Goal: Information Seeking & Learning: Learn about a topic

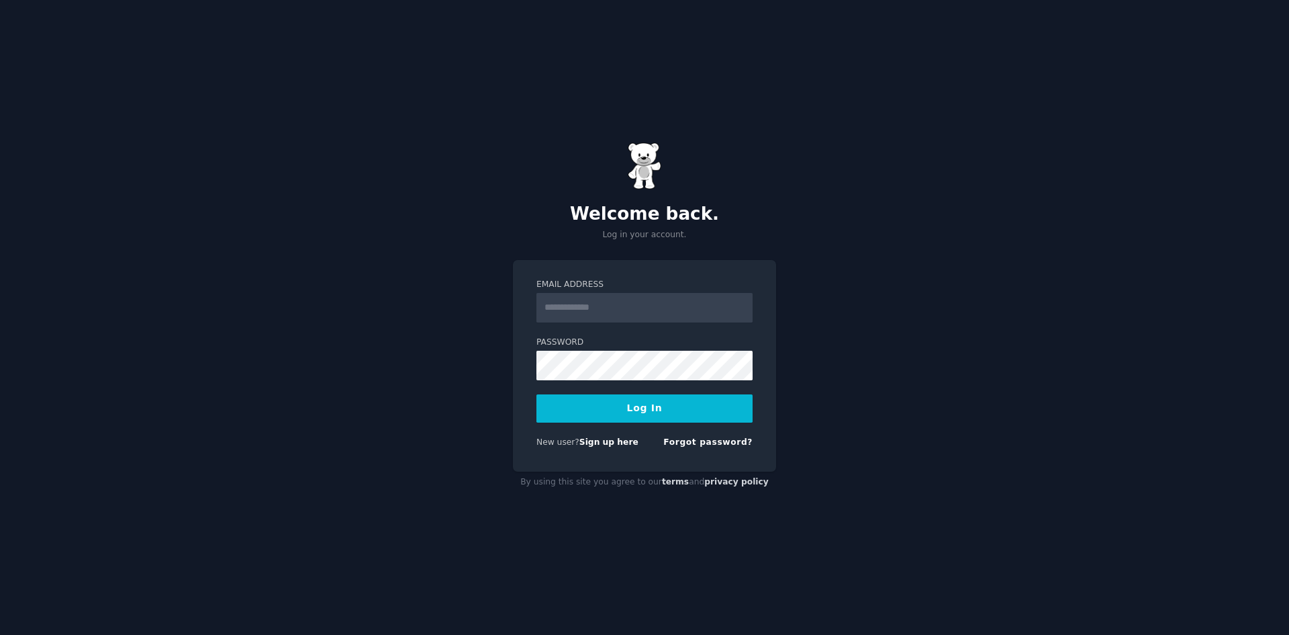
click at [605, 308] on input "Email Address" at bounding box center [645, 308] width 216 height 30
type input "**********"
click at [625, 406] on button "Log In" at bounding box center [645, 408] width 216 height 28
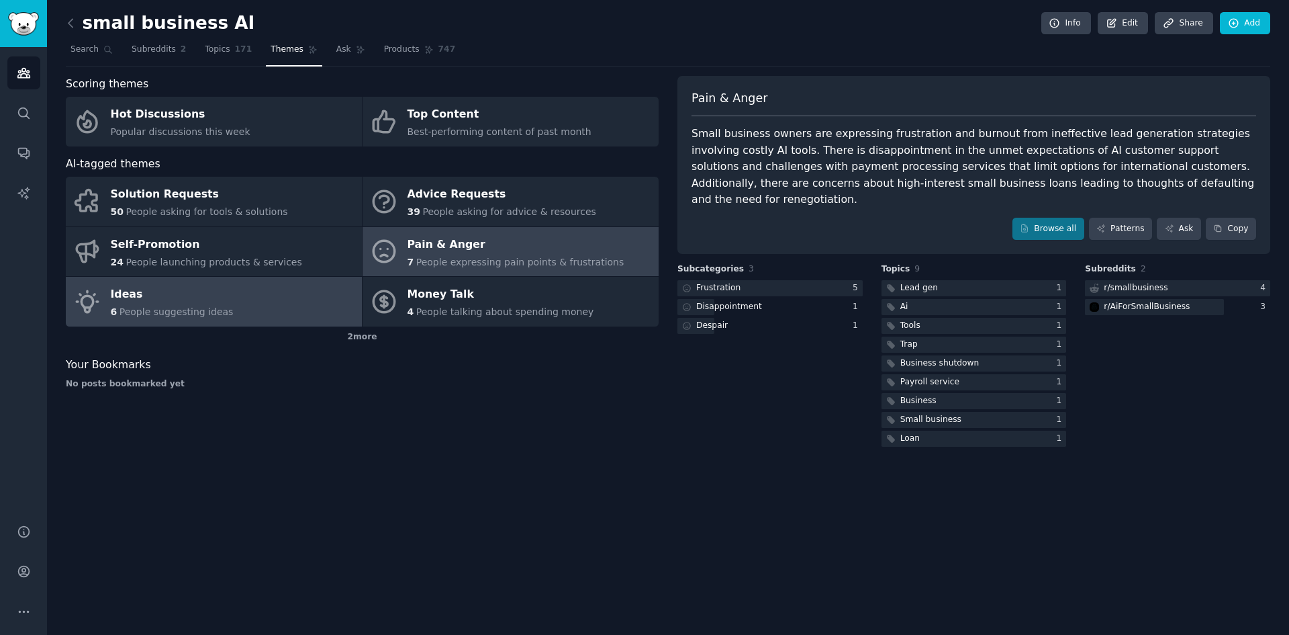
click at [236, 311] on link "Ideas 6 People suggesting ideas" at bounding box center [214, 302] width 296 height 50
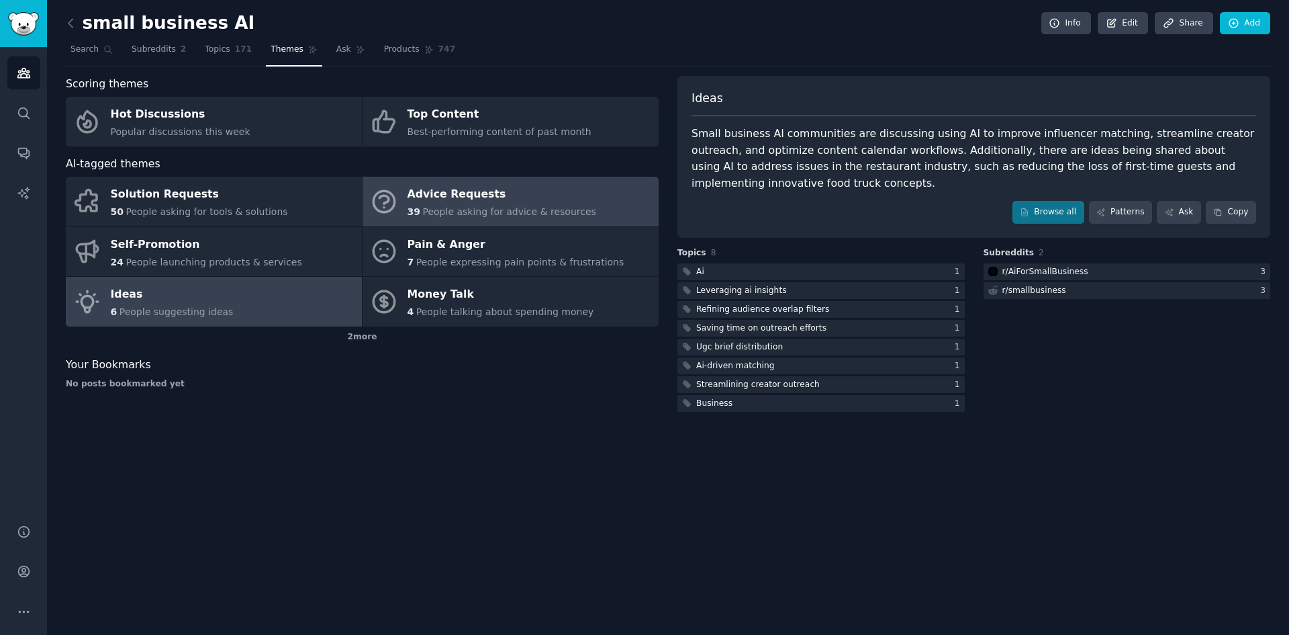
click at [452, 207] on span "People asking for advice & resources" at bounding box center [508, 211] width 173 height 11
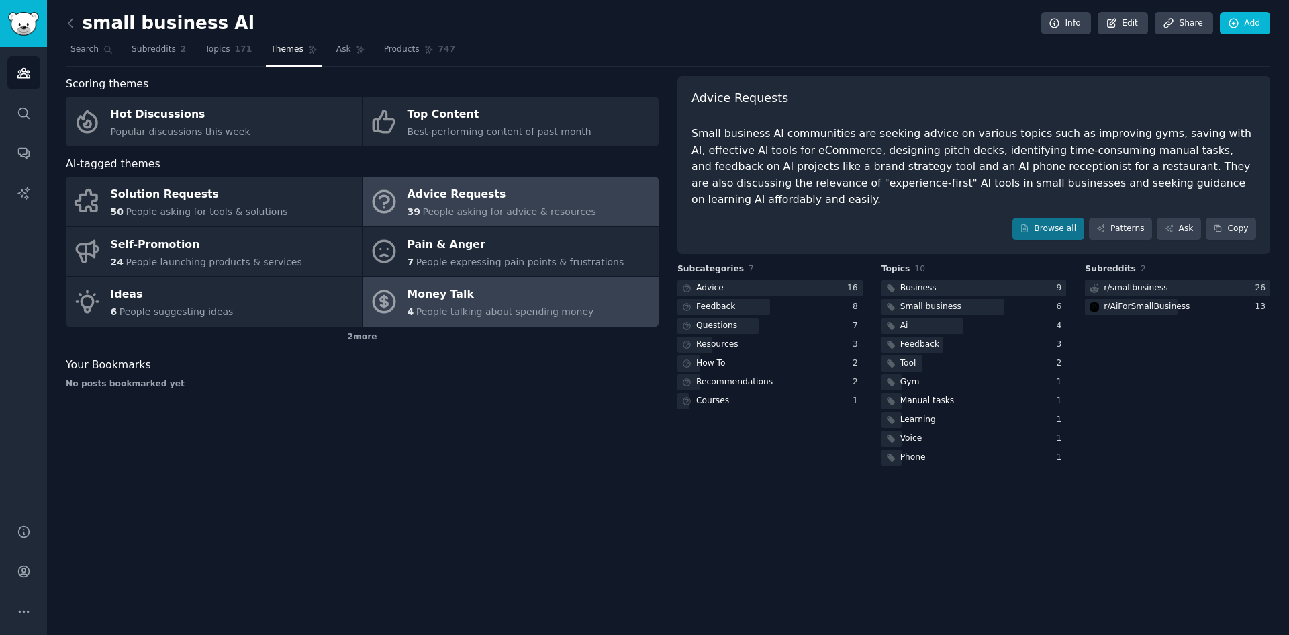
click at [505, 307] on span "People talking about spending money" at bounding box center [505, 311] width 178 height 11
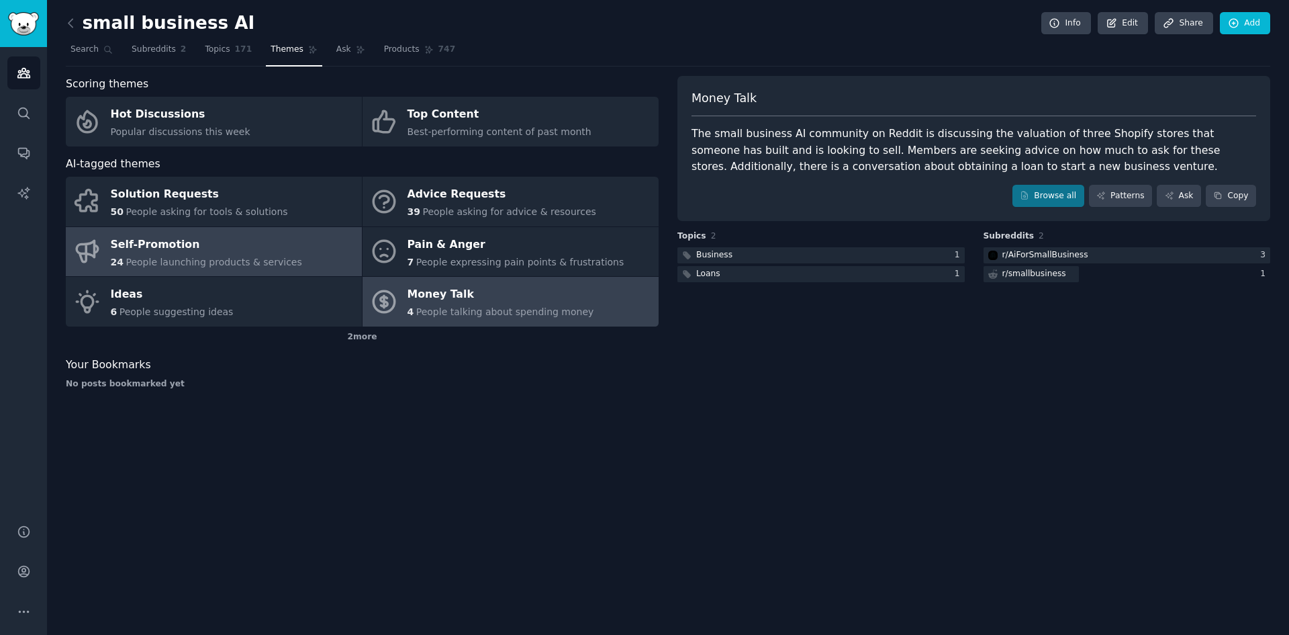
click at [219, 254] on div "Self-Promotion" at bounding box center [206, 244] width 191 height 21
